Goal: Information Seeking & Learning: Learn about a topic

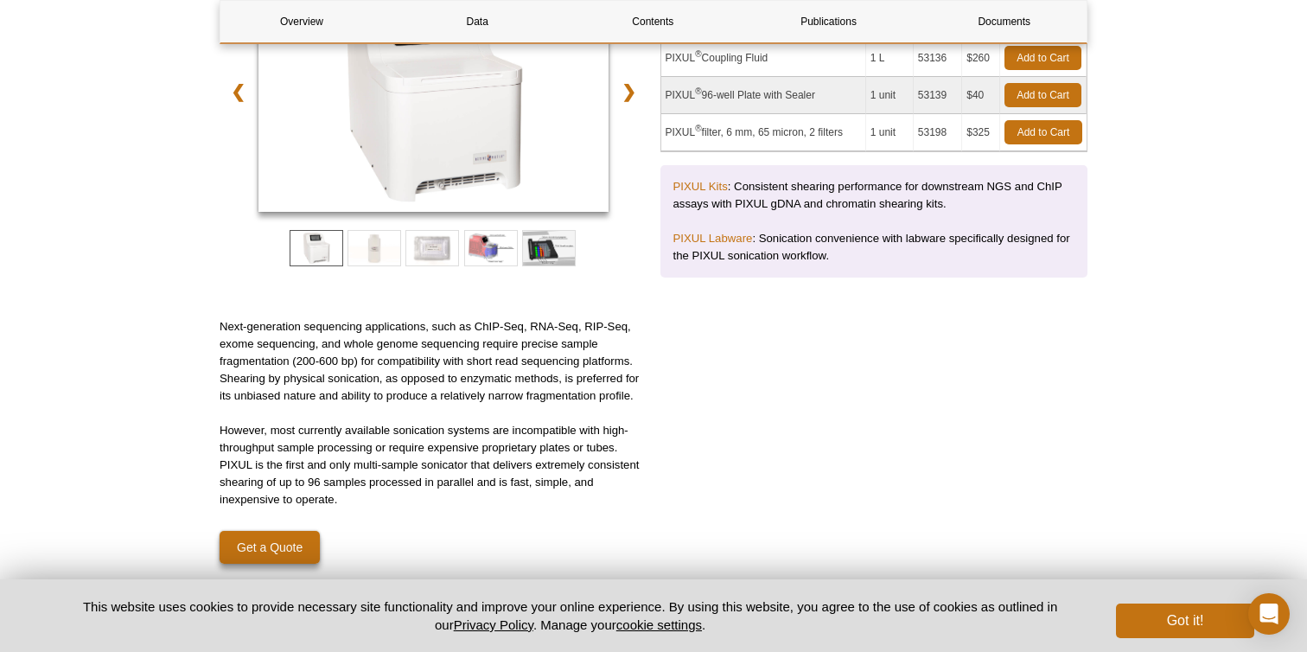
scroll to position [328, 0]
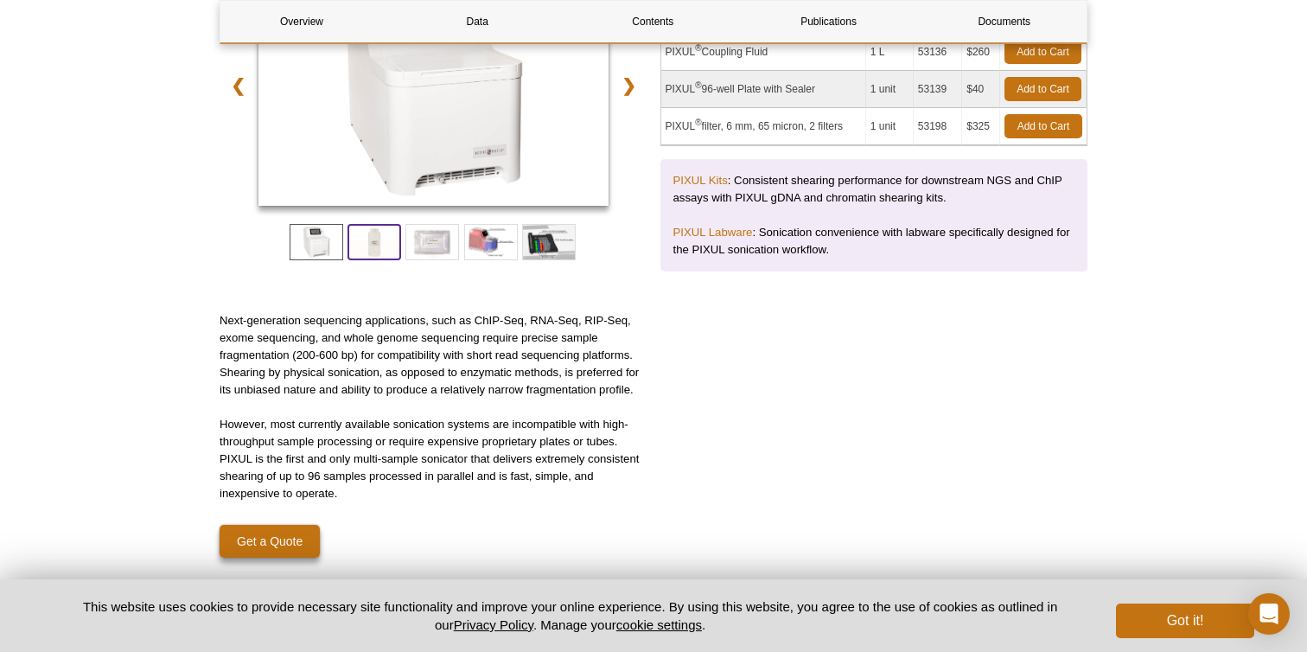
click at [384, 239] on span at bounding box center [375, 242] width 54 height 36
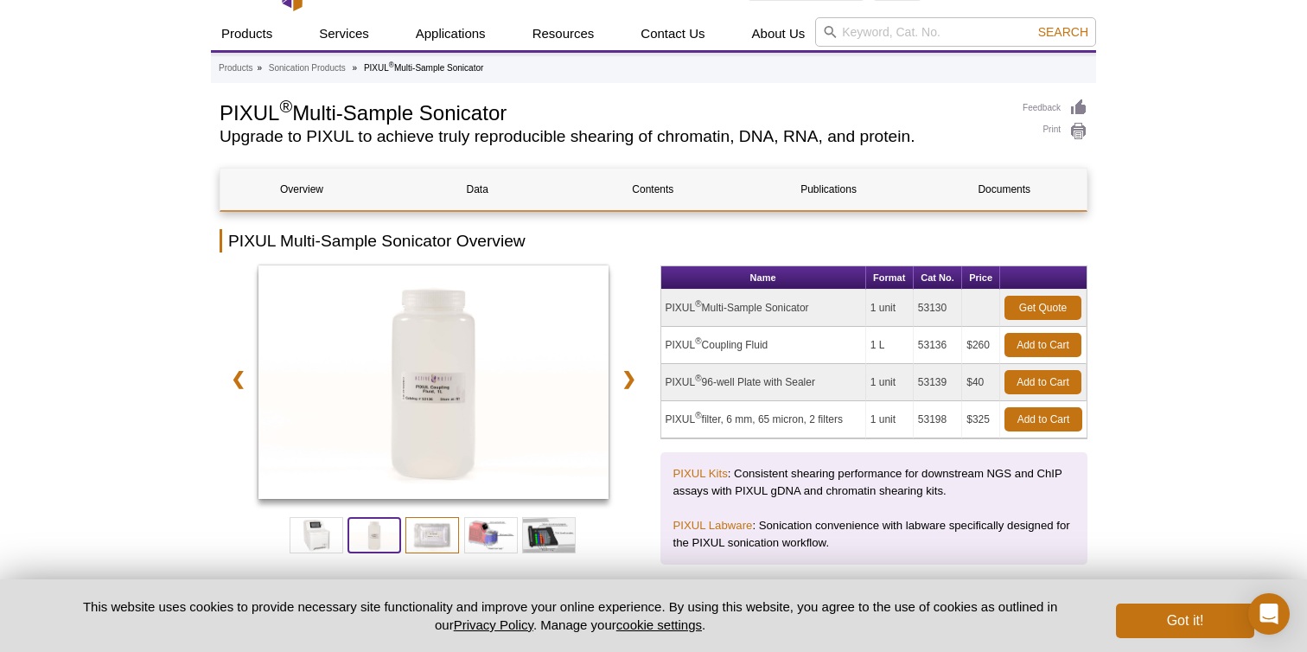
scroll to position [37, 0]
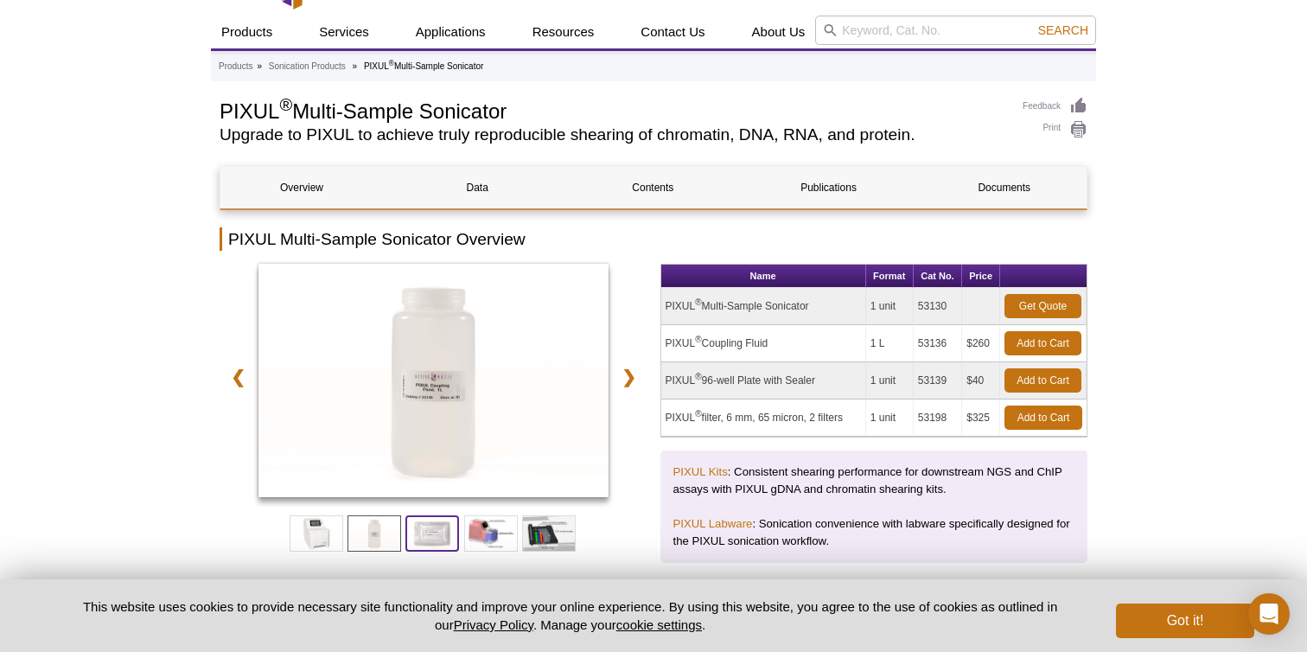
click at [441, 526] on span at bounding box center [432, 533] width 54 height 36
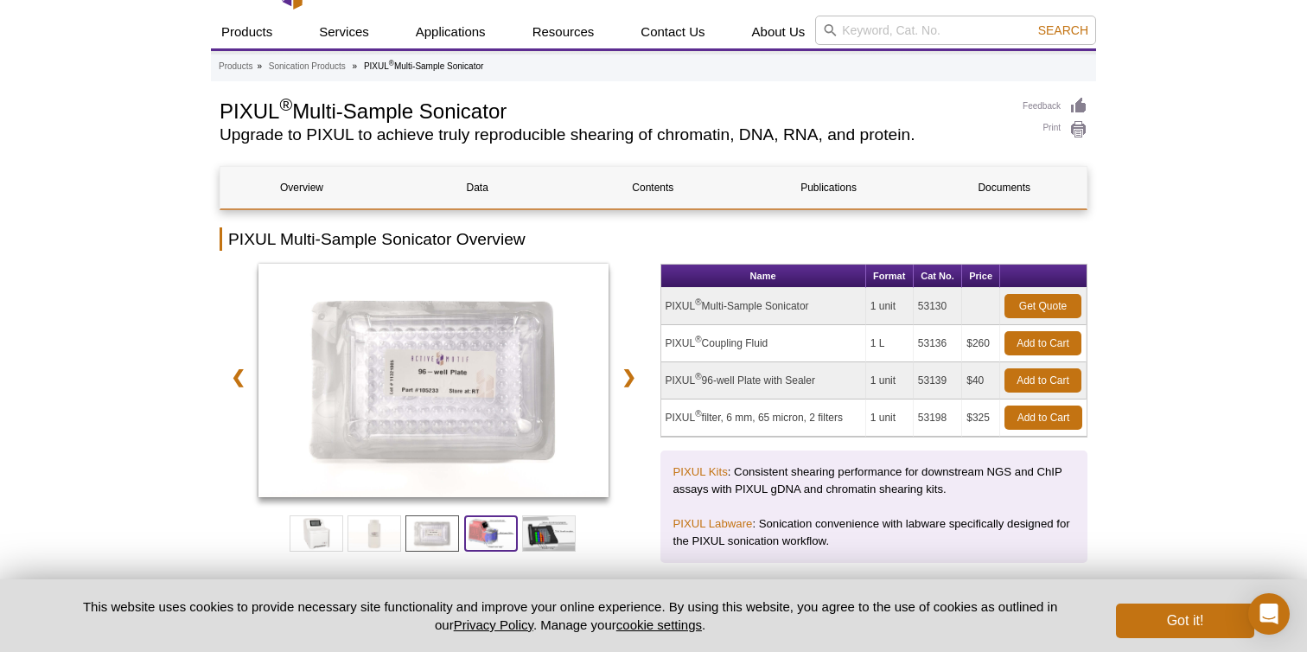
click at [494, 526] on span at bounding box center [491, 533] width 54 height 36
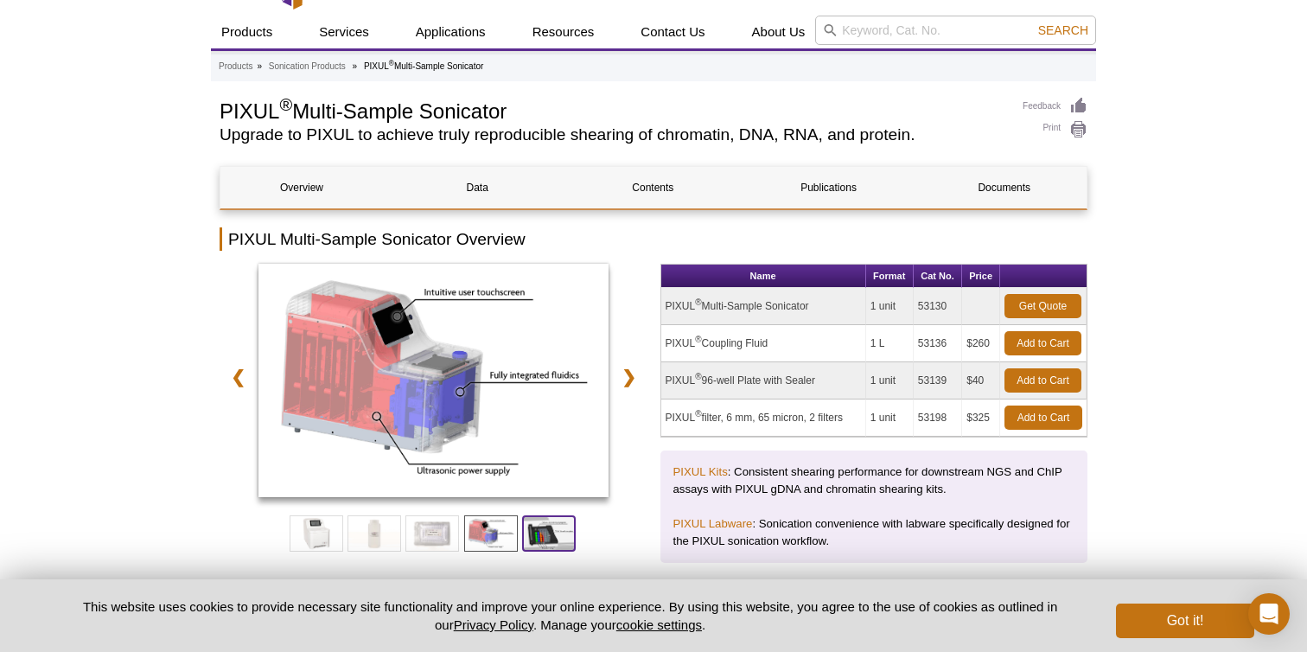
click at [561, 539] on span at bounding box center [549, 533] width 54 height 36
